Goal: Register for event/course

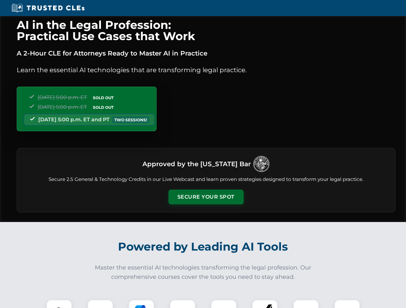
click at [206, 197] on button "Secure Your Spot" at bounding box center [205, 197] width 75 height 15
click at [59, 304] on img at bounding box center [59, 313] width 19 height 19
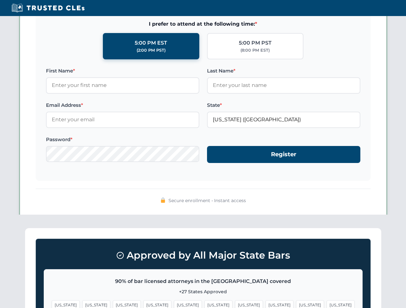
click at [235, 304] on span "[US_STATE]" at bounding box center [249, 305] width 28 height 9
click at [296, 304] on span "[US_STATE]" at bounding box center [310, 305] width 28 height 9
